Goal: Task Accomplishment & Management: Manage account settings

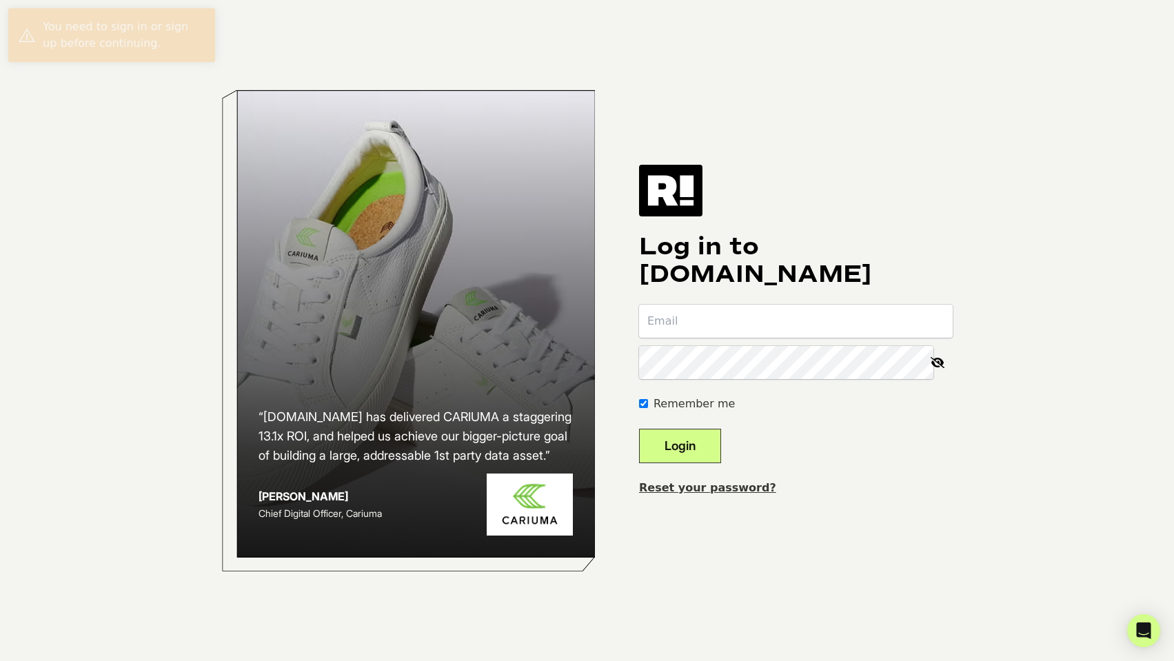
click at [728, 315] on input "email" at bounding box center [796, 321] width 314 height 33
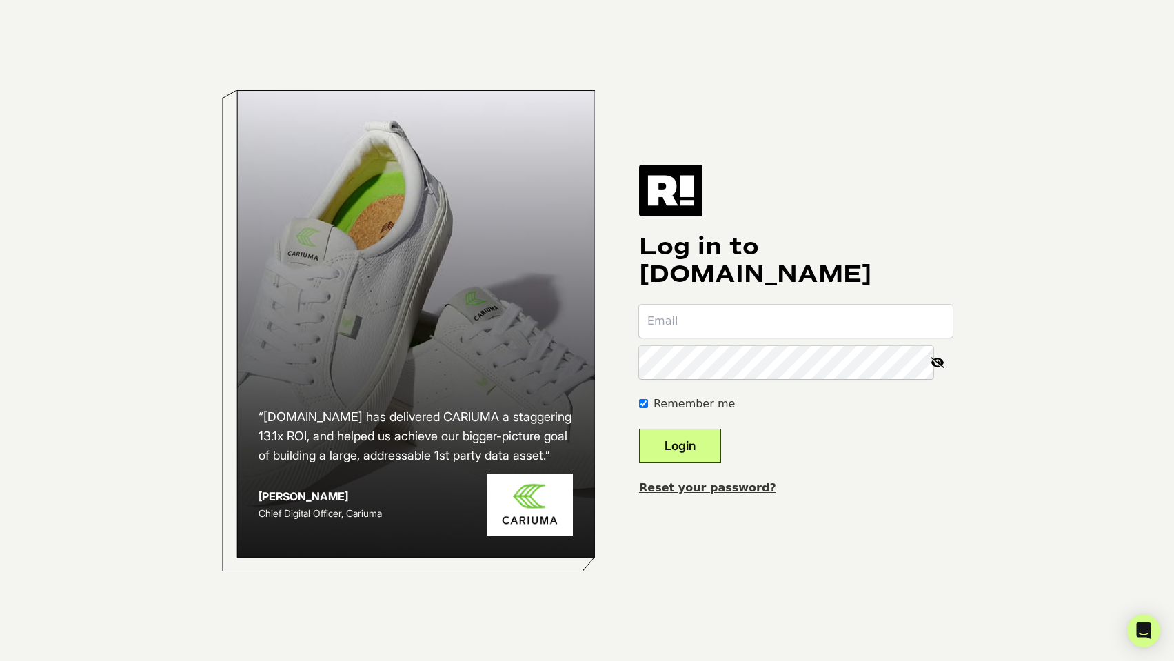
type input "[EMAIL_ADDRESS][DOMAIN_NAME]"
click at [708, 485] on link "Reset your password?" at bounding box center [707, 487] width 137 height 13
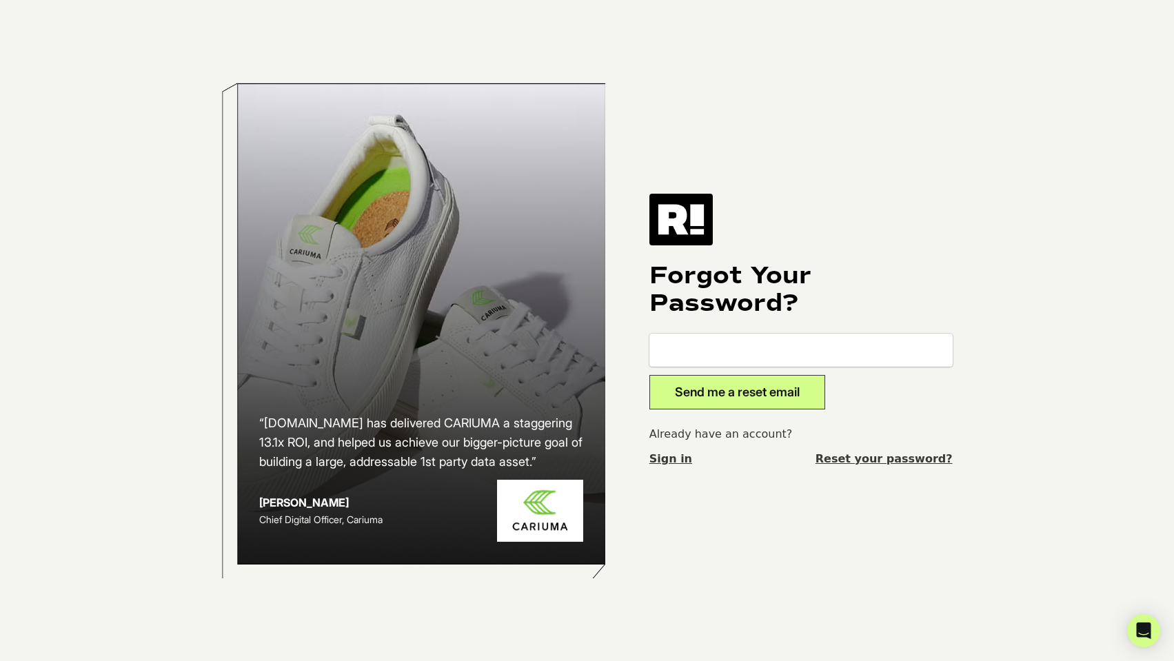
click at [743, 353] on input "email" at bounding box center [801, 350] width 303 height 33
type input "[EMAIL_ADDRESS][DOMAIN_NAME]"
click at [754, 399] on button "Send me a reset email" at bounding box center [738, 392] width 176 height 34
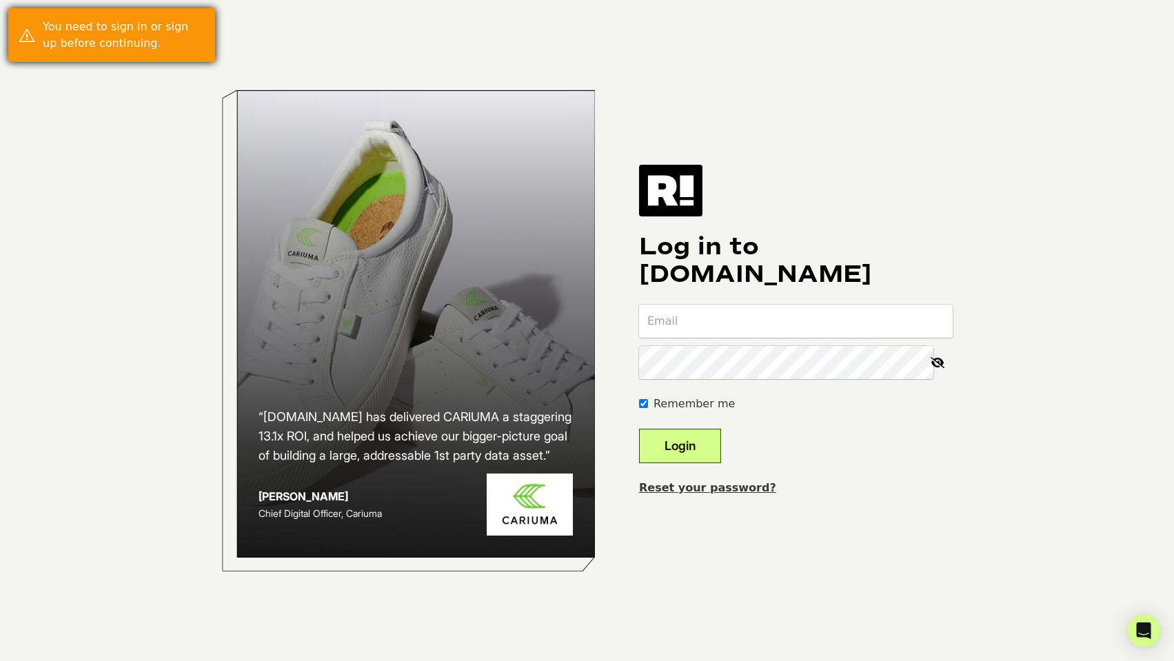
click at [124, 22] on div "You need to sign in or sign up before continuing." at bounding box center [124, 35] width 162 height 33
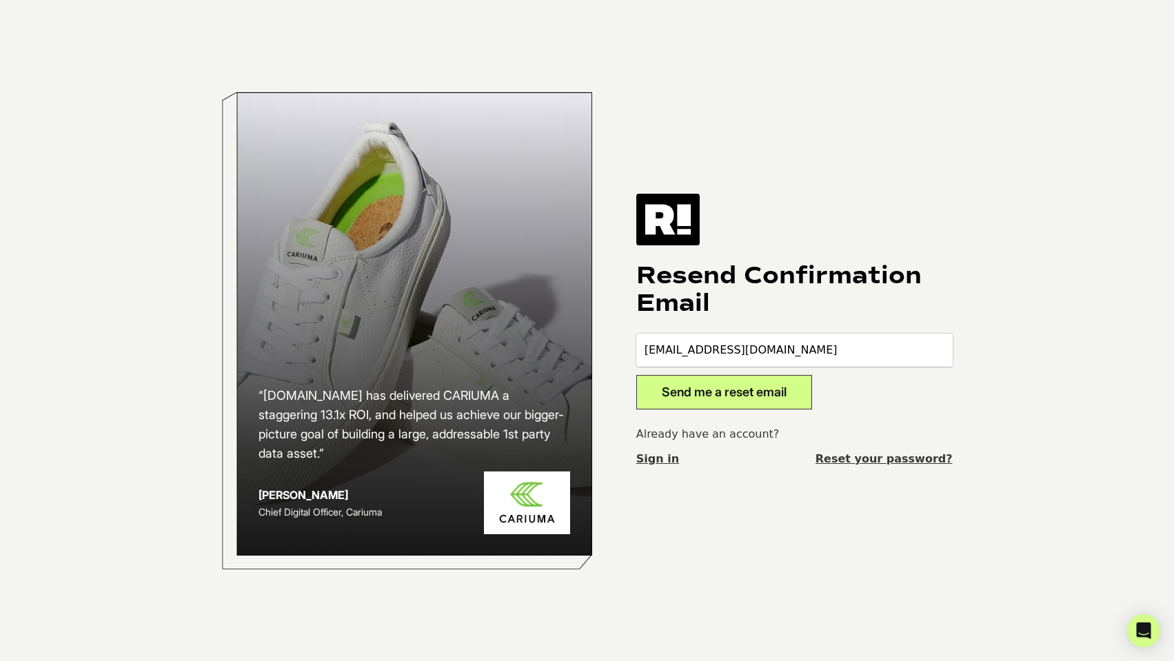
click at [739, 388] on button "Send me a reset email" at bounding box center [724, 392] width 176 height 34
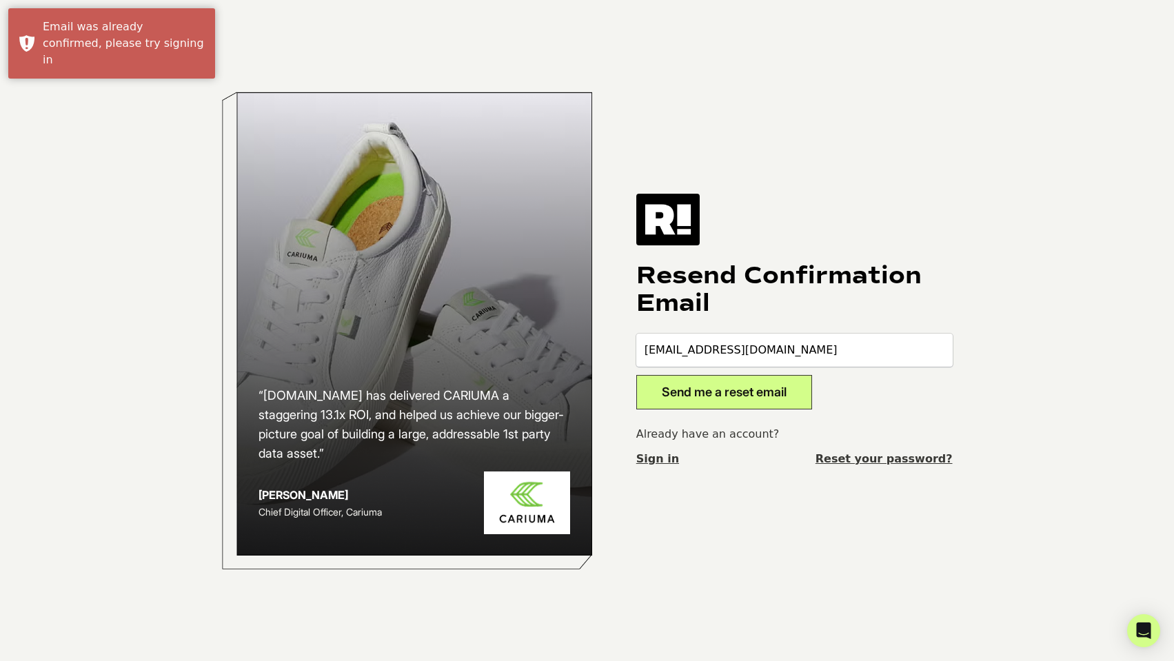
click at [637, 459] on link "Sign in" at bounding box center [657, 459] width 43 height 17
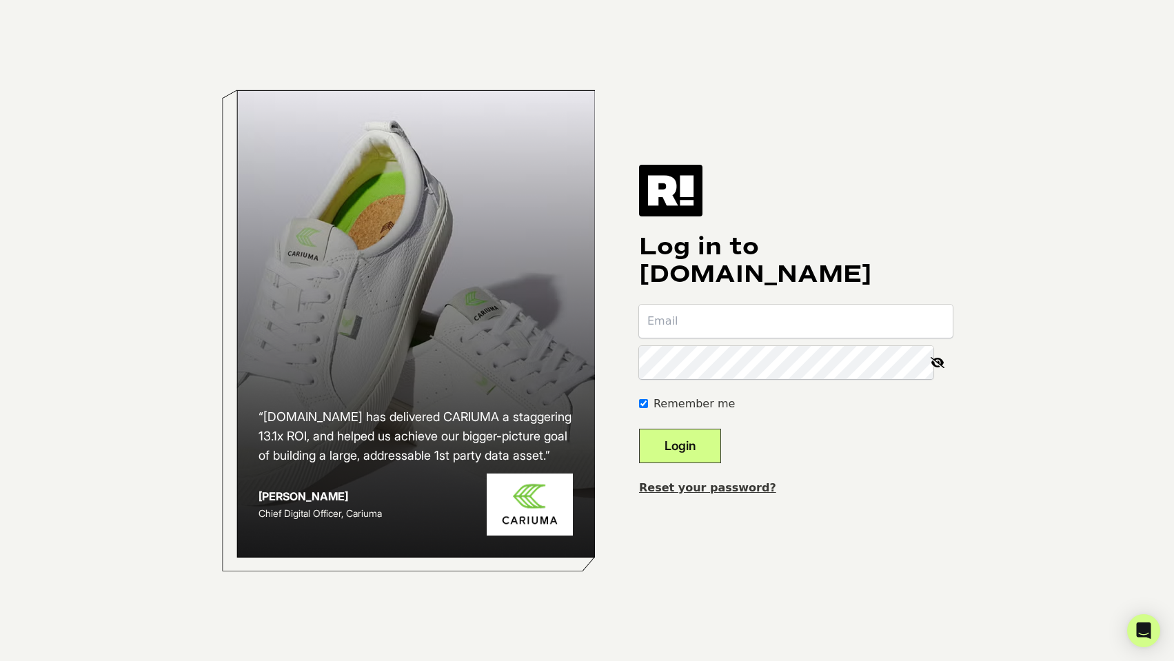
click at [707, 319] on input "email" at bounding box center [796, 321] width 314 height 33
type input "[EMAIL_ADDRESS][DOMAIN_NAME]"
click at [736, 483] on link "Reset your password?" at bounding box center [707, 487] width 137 height 13
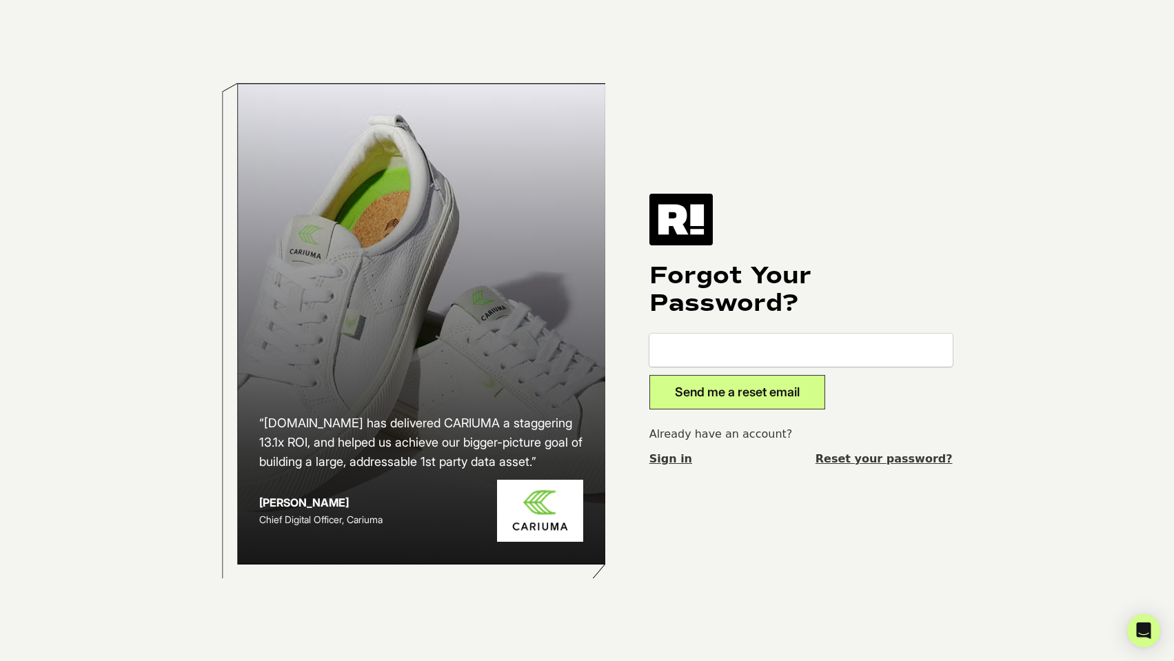
click at [760, 357] on input "email" at bounding box center [801, 350] width 303 height 33
type input "[EMAIL_ADDRESS][DOMAIN_NAME]"
click at [748, 394] on button "Send me a reset email" at bounding box center [738, 392] width 176 height 34
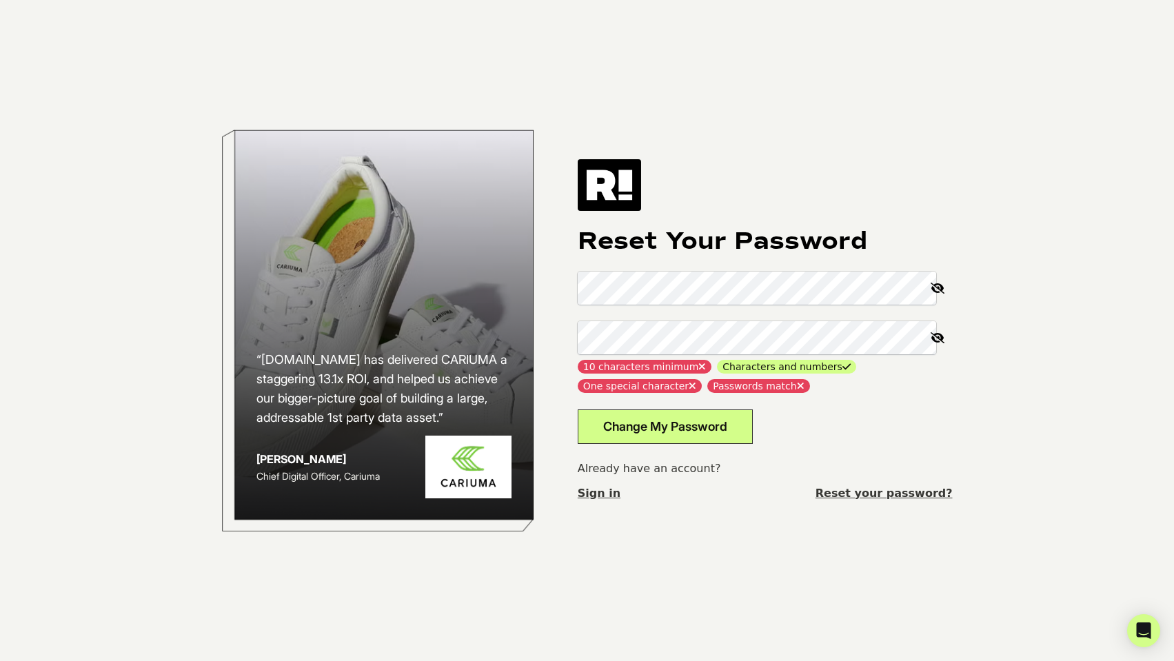
click at [535, 283] on div "“Retention.com has delivered CARIUMA a staggering 13.1x ROI, and helped us achi…" at bounding box center [587, 330] width 786 height 661
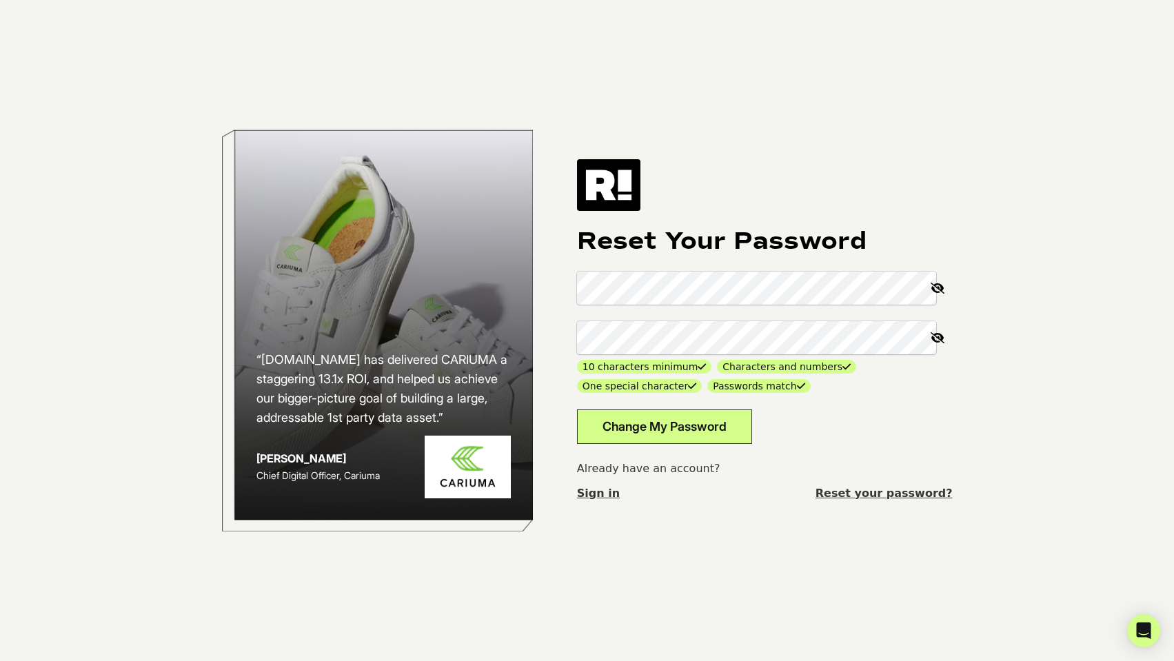
click at [710, 437] on button "Change My Password" at bounding box center [664, 427] width 175 height 34
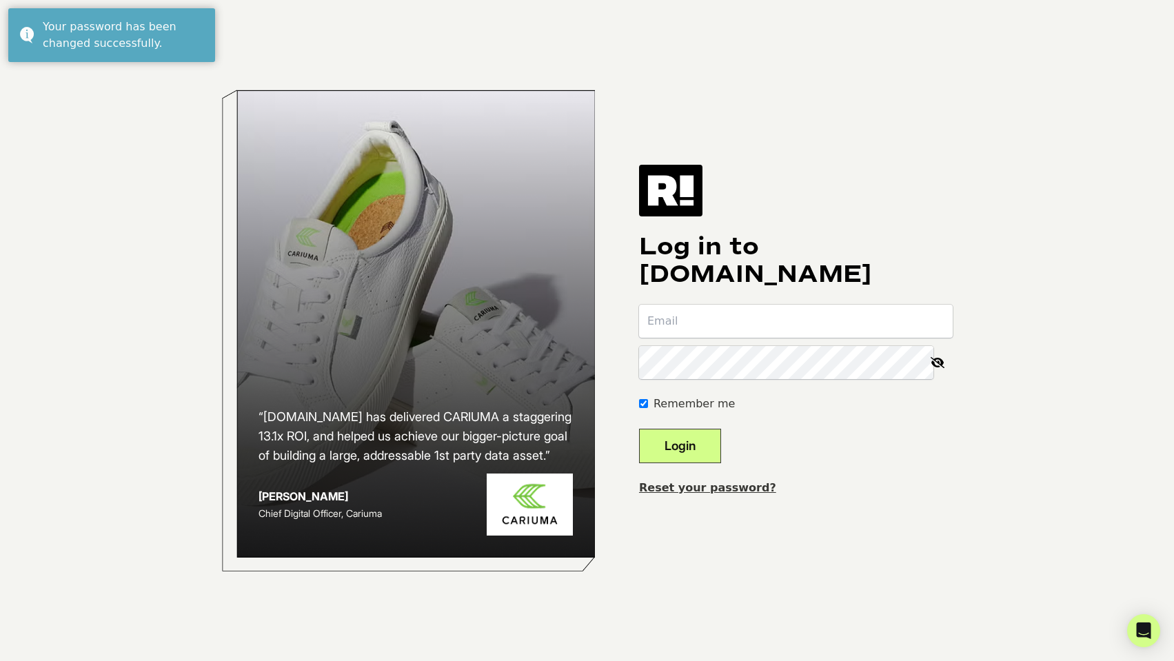
type input "[EMAIL_ADDRESS][DOMAIN_NAME]"
drag, startPoint x: 710, startPoint y: 446, endPoint x: 726, endPoint y: 448, distance: 16.0
click at [710, 446] on button "Login" at bounding box center [680, 446] width 82 height 34
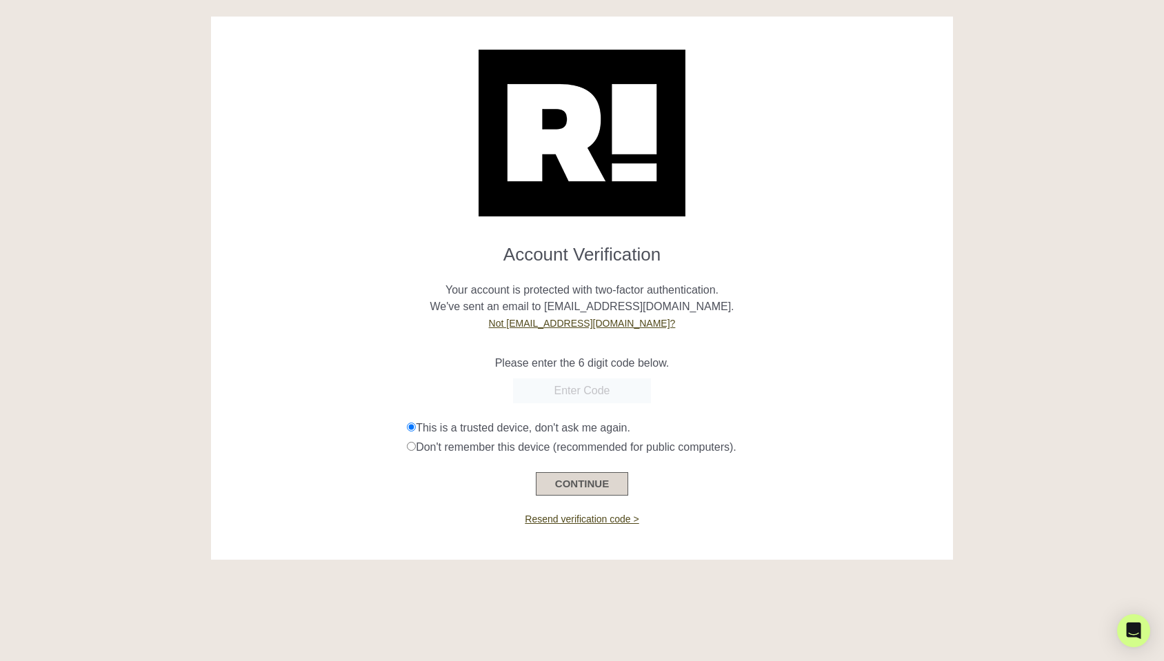
click at [596, 486] on button "CONTINUE" at bounding box center [582, 483] width 92 height 23
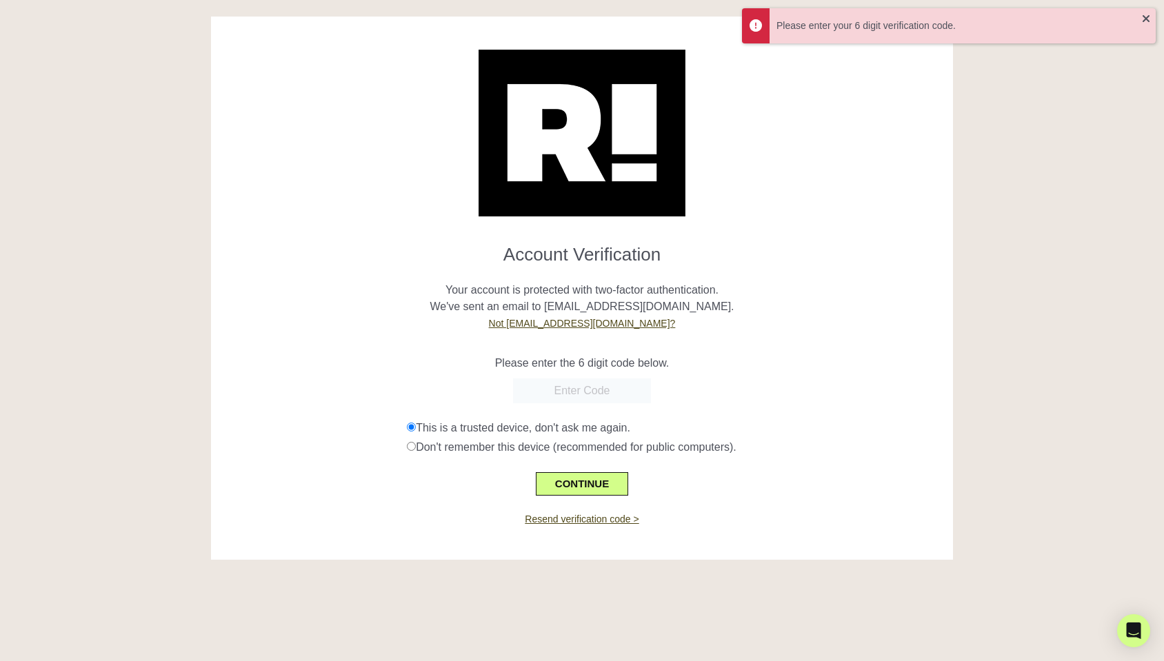
click at [599, 397] on input "text" at bounding box center [582, 391] width 138 height 25
paste input "877347"
type input "877347"
click at [600, 488] on button "CONTINUE" at bounding box center [582, 483] width 92 height 23
